Goal: Navigation & Orientation: Find specific page/section

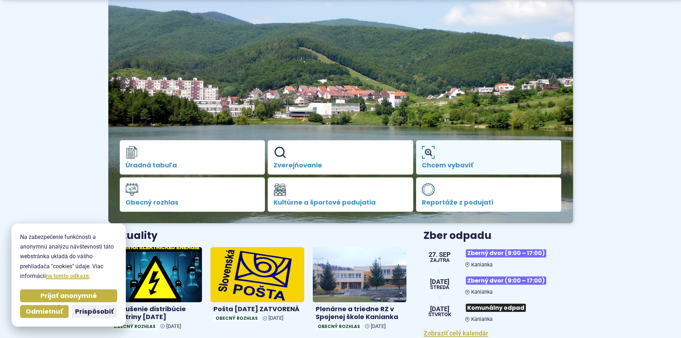
scroll to position [71, 0]
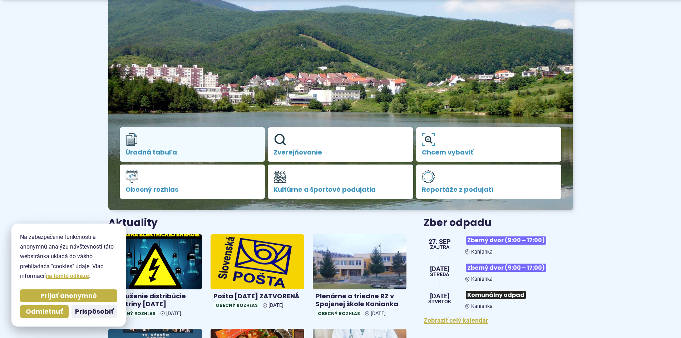
click at [225, 141] on link "Úradná tabuľa" at bounding box center [192, 144] width 145 height 34
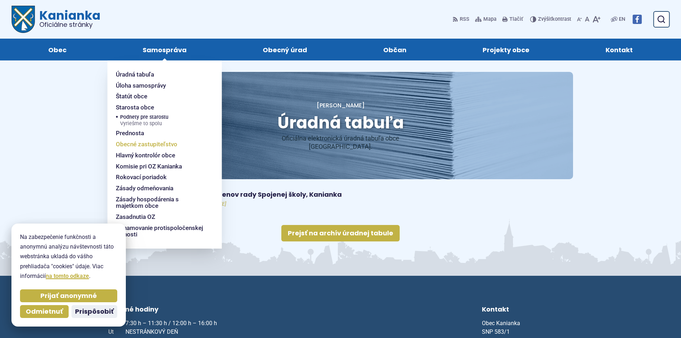
click at [139, 140] on span "Obecné zastupiteľstvo" at bounding box center [146, 144] width 61 height 11
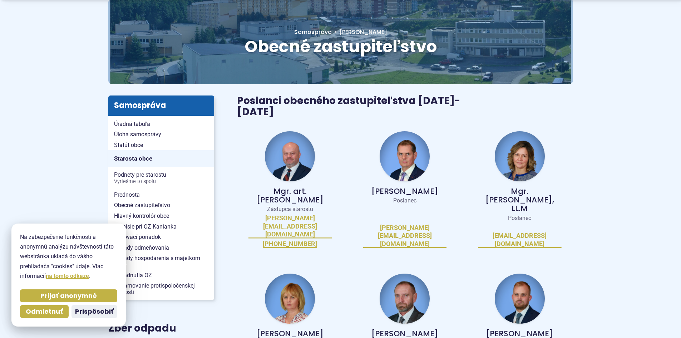
scroll to position [107, 0]
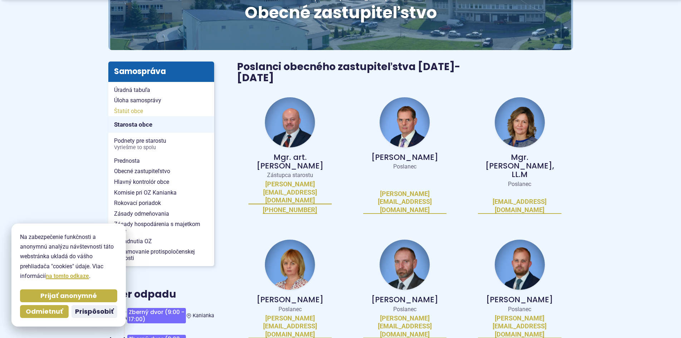
click at [132, 112] on span "Štatút obce" at bounding box center [161, 111] width 94 height 11
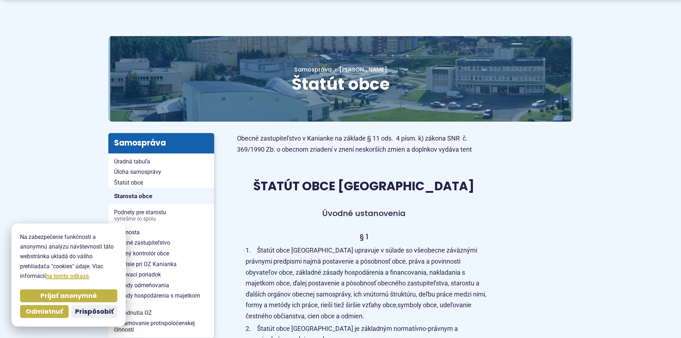
scroll to position [143, 0]
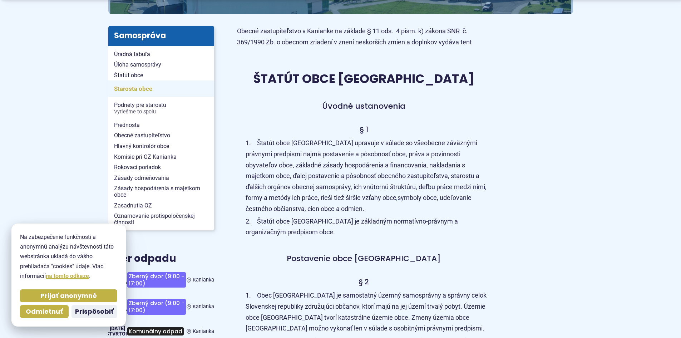
click at [128, 90] on span "Starosta obce" at bounding box center [161, 88] width 94 height 11
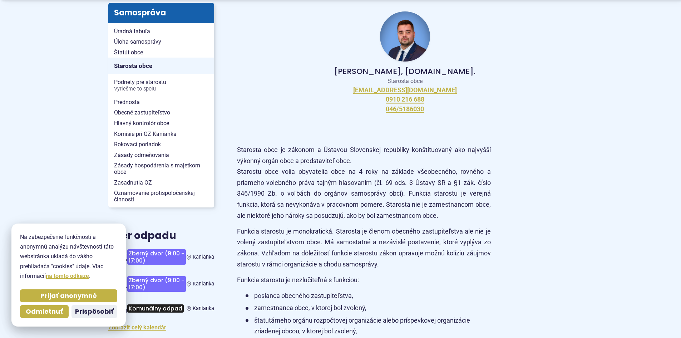
scroll to position [179, 0]
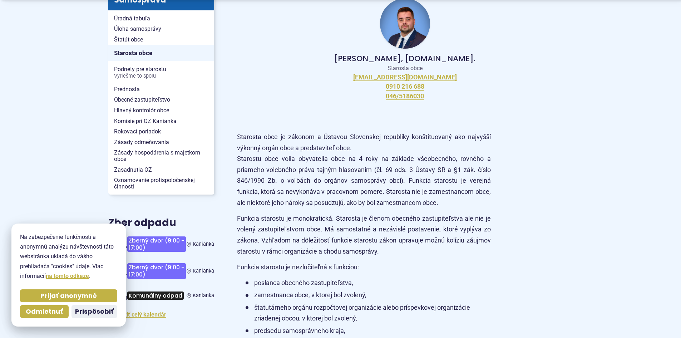
click at [128, 90] on span "Prednosta" at bounding box center [161, 89] width 94 height 11
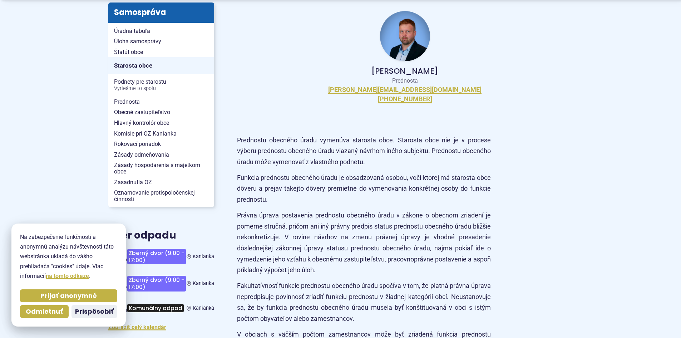
scroll to position [179, 0]
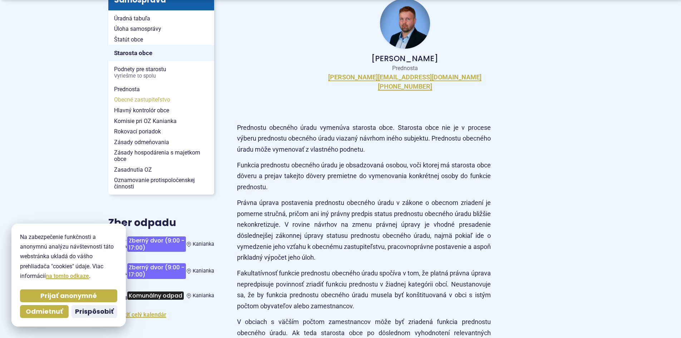
click at [129, 97] on span "Obecné zastupiteľstvo" at bounding box center [161, 99] width 94 height 11
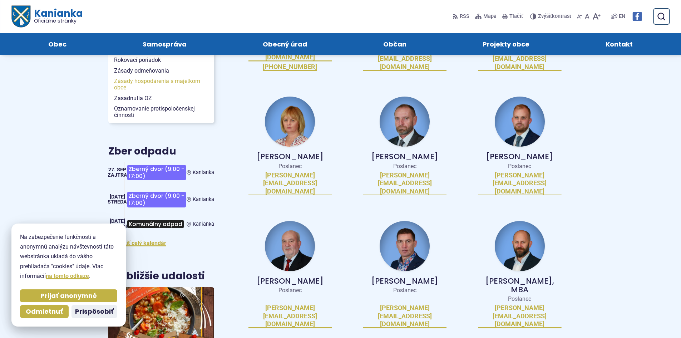
scroll to position [214, 0]
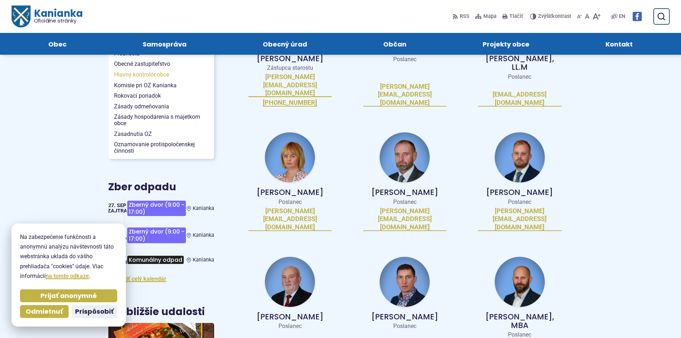
click at [129, 76] on span "Hlavný kontrolór obce" at bounding box center [161, 74] width 94 height 11
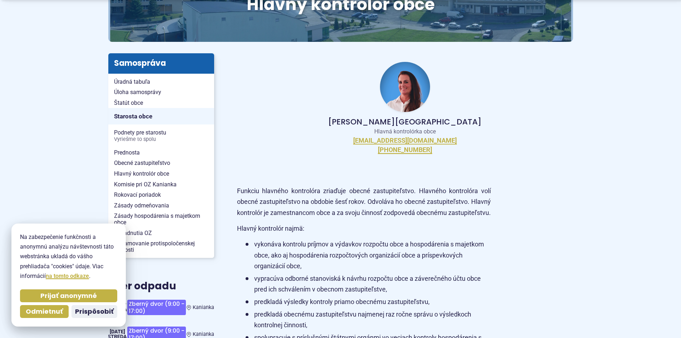
scroll to position [143, 0]
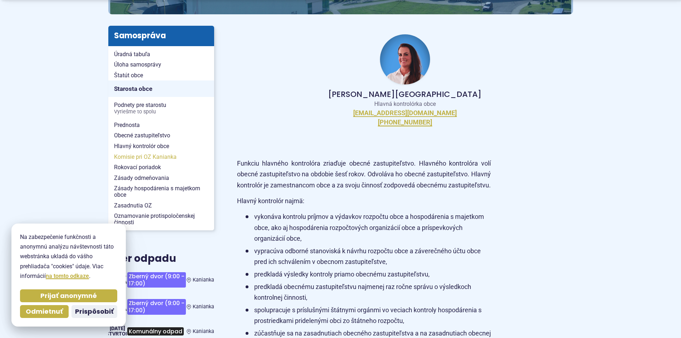
click at [145, 158] on span "Komisie pri OZ Kanianka" at bounding box center [161, 157] width 94 height 11
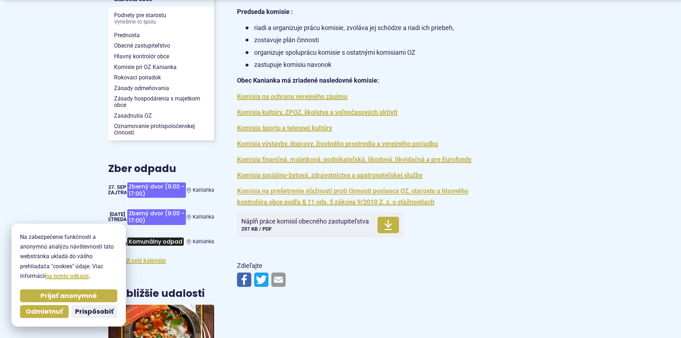
scroll to position [250, 0]
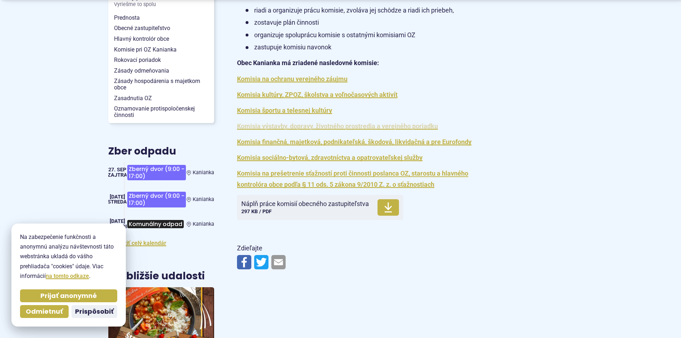
click at [337, 126] on link "Komisia výstavby, dopravy, životného prostredia a verejného poriadku" at bounding box center [337, 126] width 201 height 8
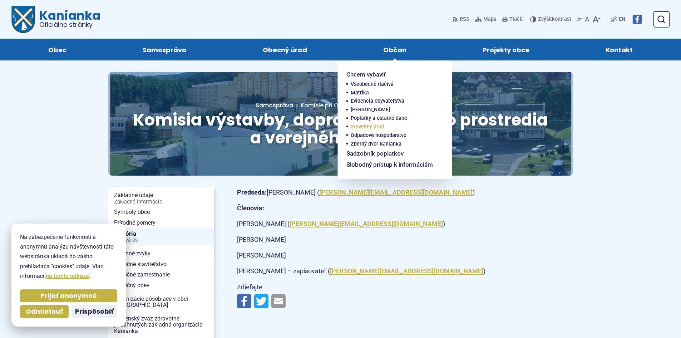
click at [365, 128] on span "Stavebný úrad" at bounding box center [367, 127] width 33 height 9
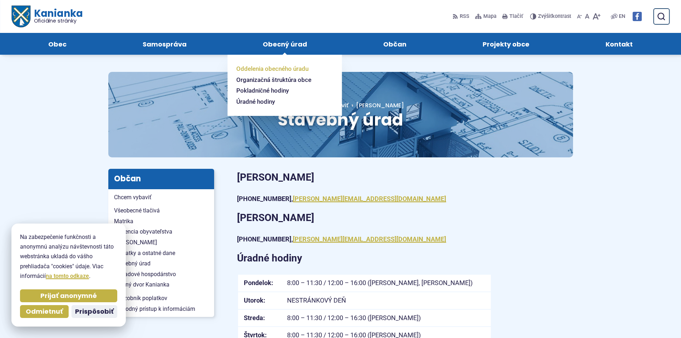
click at [250, 71] on span "Oddelenia obecného úradu" at bounding box center [272, 68] width 72 height 11
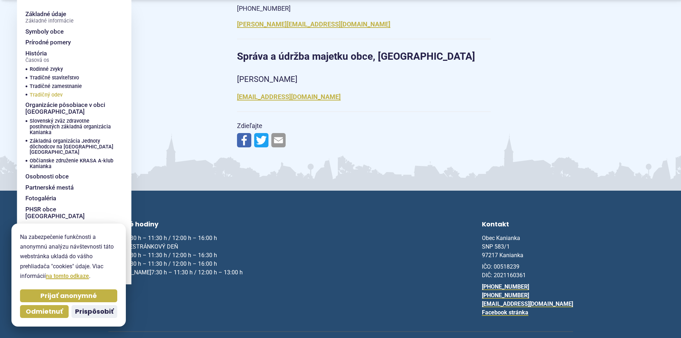
scroll to position [1072, 0]
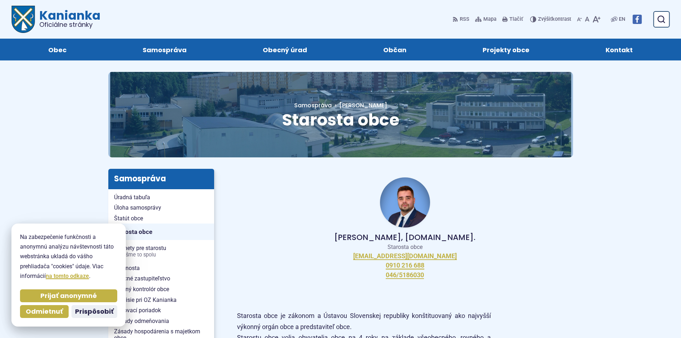
scroll to position [179, 0]
